Goal: Understand process/instructions: Learn how to perform a task or action

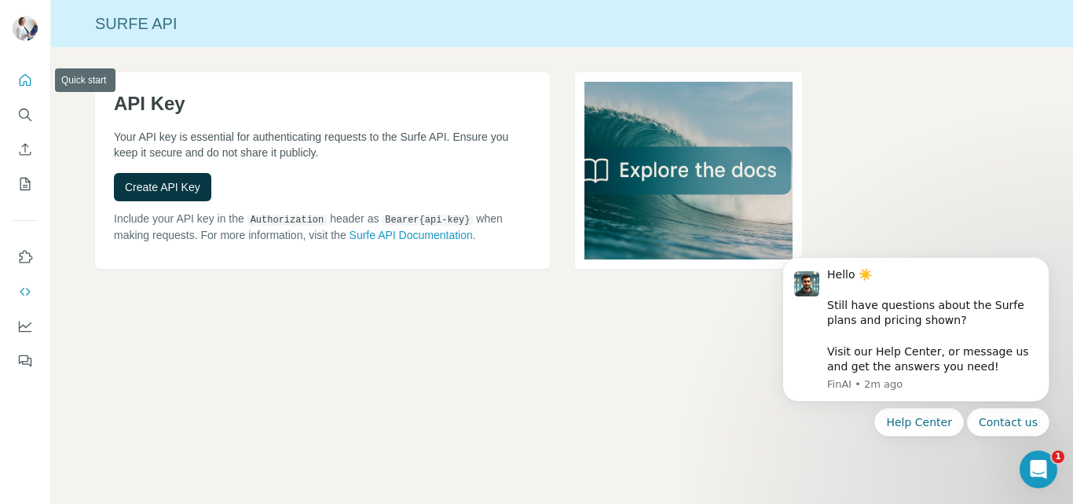
click at [26, 75] on icon "Quick start" at bounding box center [26, 80] width 12 height 12
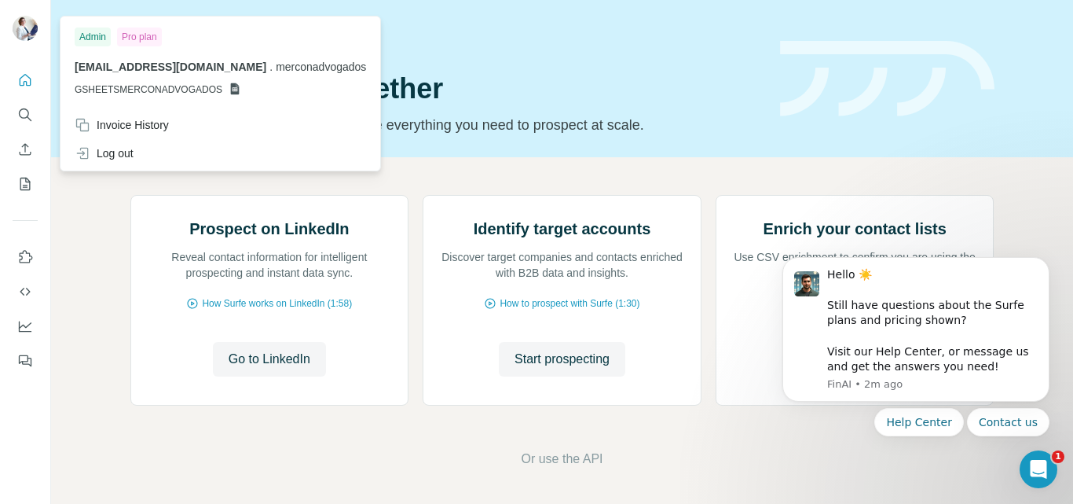
click at [35, 20] on div at bounding box center [25, 30] width 25 height 28
click at [486, 184] on div "Prospect on LinkedIn Reveal contact information for intelligent prospecting and…" at bounding box center [562, 331] width 1022 height 349
